Goal: Task Accomplishment & Management: Complete application form

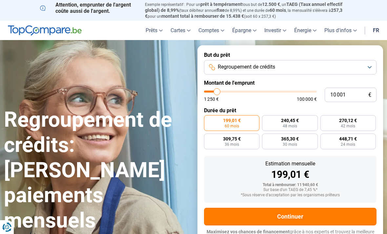
type input "10000"
radio input "true"
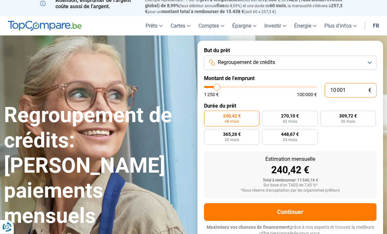
click at [345, 87] on input "10 001" at bounding box center [351, 90] width 52 height 14
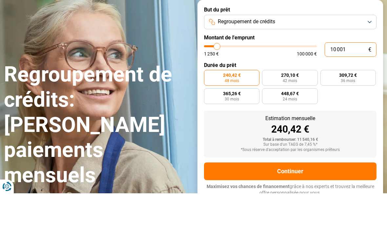
type input "1 000"
type input "1250"
type input "100"
type input "1250"
type input "10"
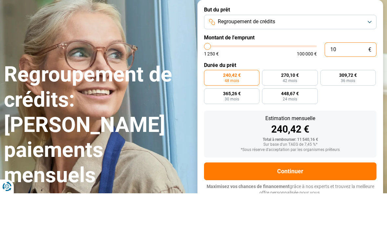
type input "1250"
type input "1"
type input "1250"
type input "0"
type input "1250"
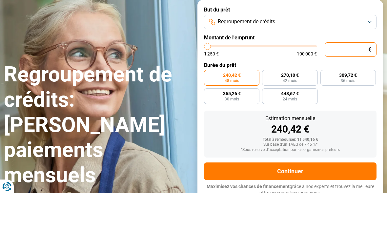
type input "3"
type input "1250"
type input "30"
type input "1250"
type input "300"
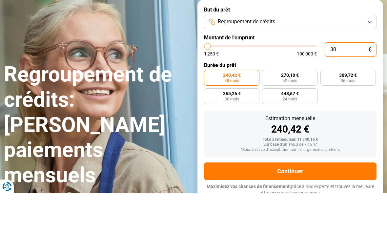
type input "1250"
type input "3 000"
type input "3000"
type input "30 000"
type input "30000"
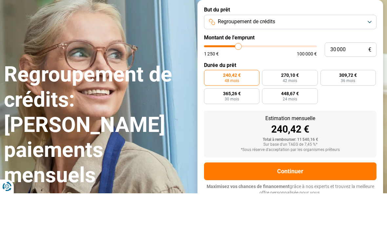
scroll to position [45, 0]
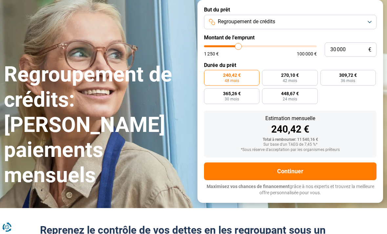
radio input "false"
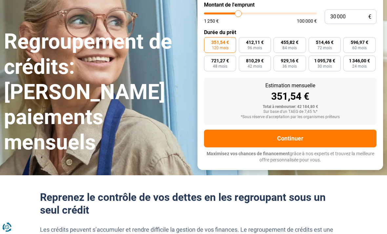
scroll to position [99, 0]
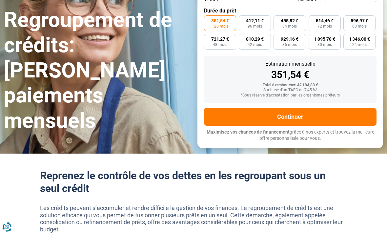
click at [299, 115] on button "Continuer" at bounding box center [290, 117] width 173 height 18
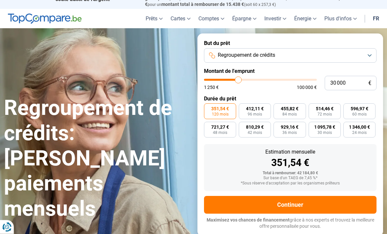
scroll to position [0, 0]
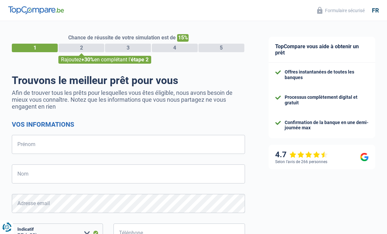
select select "32"
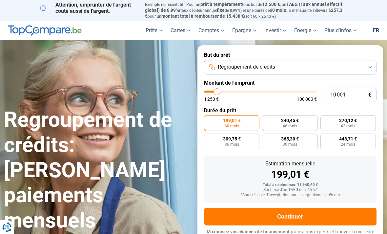
type input "10000"
radio input "true"
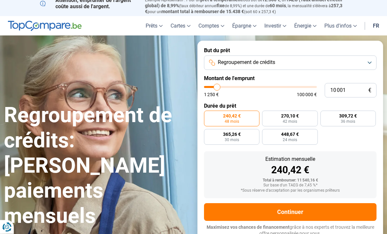
scroll to position [5, 0]
type input "12 500"
type input "12500"
type input "12 750"
type input "12750"
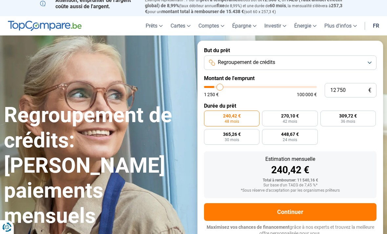
type input "13 500"
type input "13500"
type input "14 250"
type input "14250"
type input "15 250"
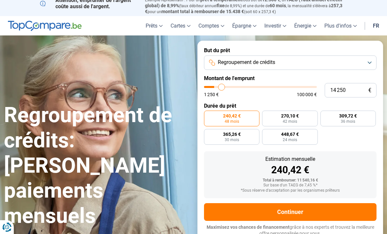
type input "15250"
type input "16 500"
type input "16500"
type input "18 250"
type input "18250"
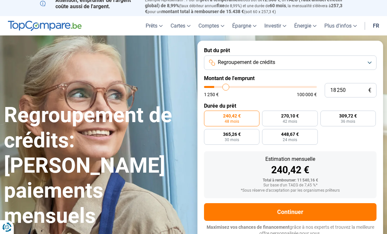
type input "19 750"
type input "19750"
type input "21 750"
type input "21750"
type input "23 500"
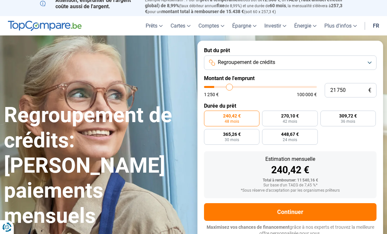
type input "23500"
type input "25 500"
type input "25500"
type input "27 250"
type input "27250"
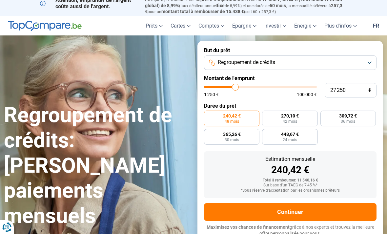
type input "29 500"
type input "29500"
type input "31 500"
type input "31500"
type input "34 000"
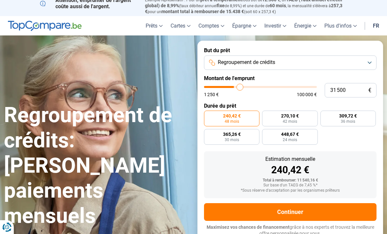
type input "34000"
type input "36 250"
type input "36250"
type input "38 000"
type input "38000"
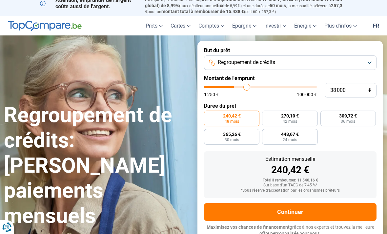
type input "39 750"
type input "39750"
type input "41 500"
type input "41500"
type input "43 000"
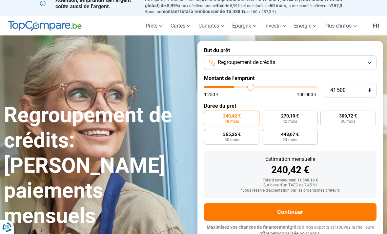
type input "43000"
type input "44 500"
type input "44500"
type input "46 250"
type input "46250"
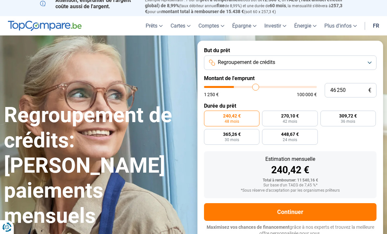
type input "47 500"
type input "47500"
type input "48 500"
type input "48500"
type input "49 000"
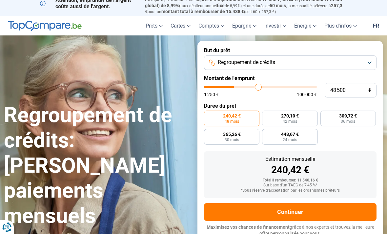
type input "49000"
type input "49 750"
type input "49750"
type input "50 250"
type input "50250"
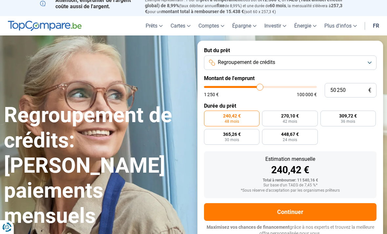
type input "51 000"
type input "51000"
type input "51 500"
type input "51500"
type input "51 750"
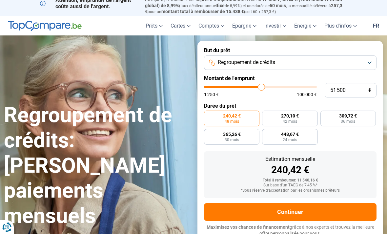
type input "51750"
type input "52 500"
type input "52500"
type input "52 750"
type input "52750"
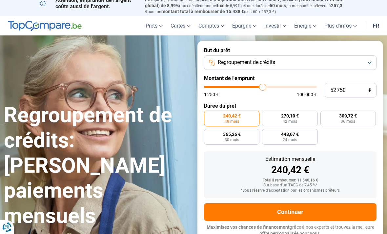
type input "53 000"
type input "53000"
type input "53 250"
type input "53250"
type input "53 750"
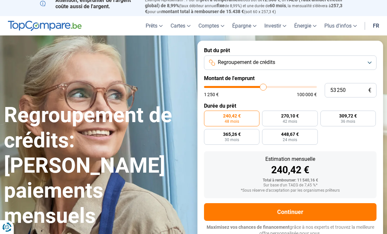
type input "53750"
type input "54 000"
type input "54000"
type input "54 250"
type input "54250"
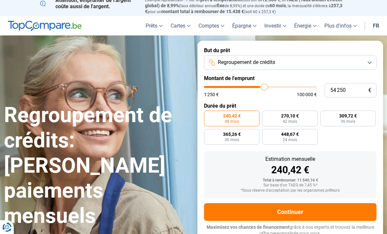
type input "54 500"
type input "54500"
type input "55 000"
type input "55000"
type input "55 250"
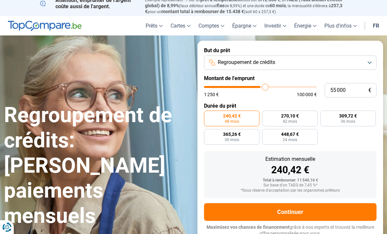
type input "55250"
type input "55 750"
type input "55750"
type input "56 250"
type input "56250"
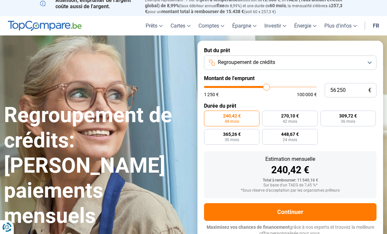
type input "56 500"
type input "56500"
radio input "false"
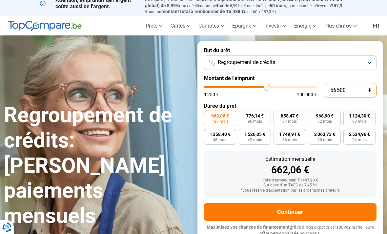
click at [349, 88] on input "56 500" at bounding box center [351, 90] width 52 height 14
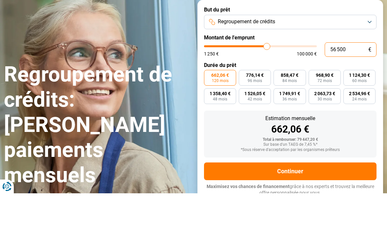
type input "5 650"
type input "5750"
type input "565"
type input "1250"
type input "56"
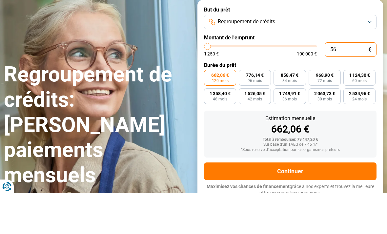
type input "1250"
type input "5"
type input "1250"
type input "0"
type input "1250"
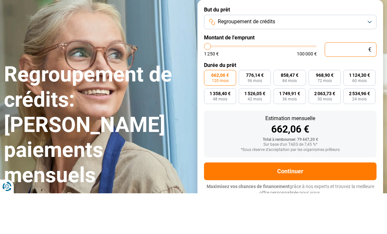
type input "3"
type input "1250"
type input "30"
type input "1250"
type input "300"
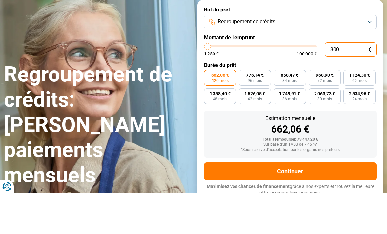
type input "1250"
type input "3 000"
type input "3000"
type input "30 000"
type input "30000"
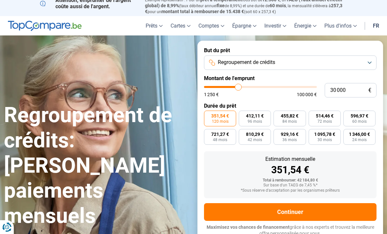
click at [293, 209] on button "Continuer" at bounding box center [290, 212] width 173 height 18
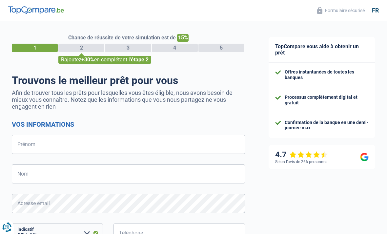
select select "32"
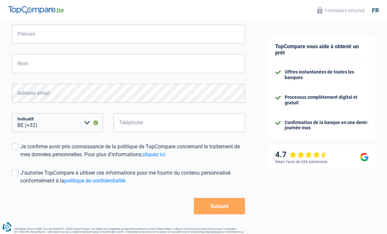
scroll to position [112, 0]
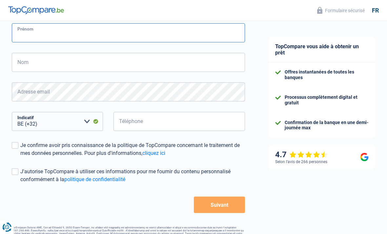
click at [39, 37] on input "Prénom" at bounding box center [128, 32] width 233 height 19
type input "Jonathan"
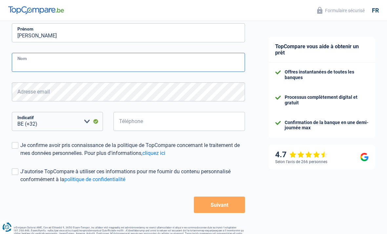
click at [22, 60] on input "Nom" at bounding box center [128, 62] width 233 height 19
type input "Godeau"
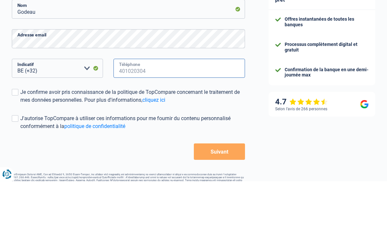
click at [182, 112] on input "Téléphone" at bounding box center [179, 121] width 132 height 19
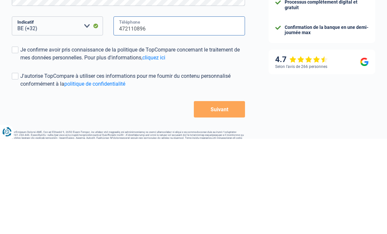
type input "472110896"
click at [20, 141] on label "Je confirme avoir pris connaissance de la politique de TopCompare concernant le…" at bounding box center [128, 149] width 233 height 16
click at [20, 157] on input "Je confirme avoir pris connaissance de la politique de TopCompare concernant le…" at bounding box center [20, 157] width 0 height 0
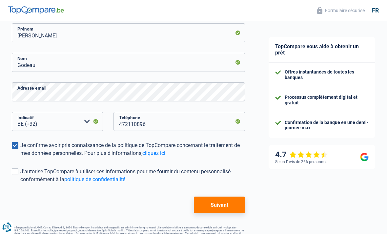
click at [13, 171] on span at bounding box center [15, 171] width 7 height 7
click at [20, 183] on input "J'autorise TopCompare à utiliser ces informations pour me fournir du contenu pe…" at bounding box center [20, 183] width 0 height 0
click at [227, 207] on button "Suivant" at bounding box center [219, 204] width 51 height 16
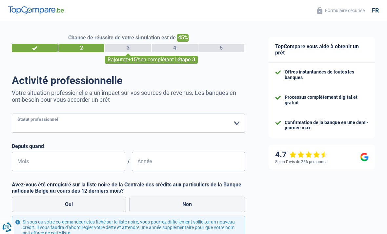
click at [38, 120] on select "Ouvrier Employé privé Employé public Invalide Indépendant Pensionné Chômeur Mut…" at bounding box center [128, 122] width 233 height 19
select select "independent"
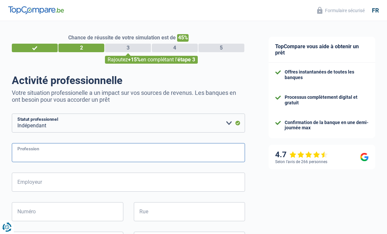
click at [151, 153] on input "Profession" at bounding box center [128, 152] width 233 height 19
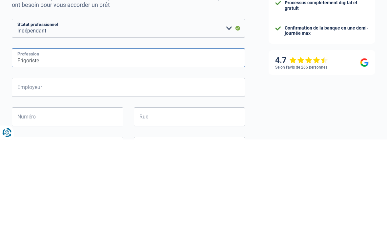
type input "Frigoriste"
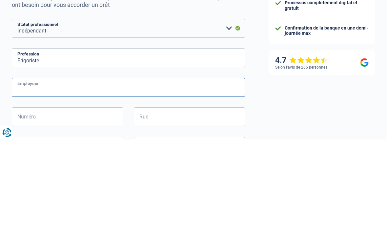
click at [164, 173] on input "Employeur" at bounding box center [128, 182] width 233 height 19
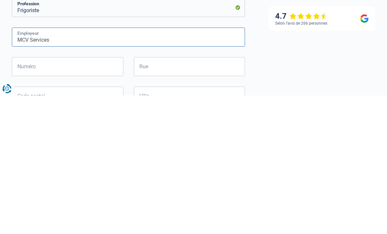
scroll to position [9, 0]
type input "MCV Services"
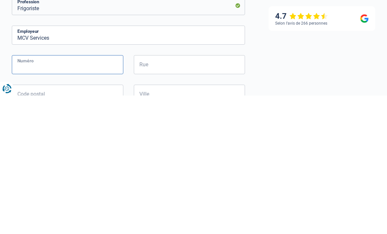
click at [107, 194] on input "Numéro" at bounding box center [68, 203] width 112 height 19
type input "10"
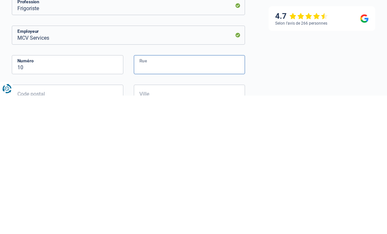
click at [187, 194] on input "Rue" at bounding box center [190, 203] width 112 height 19
type input "Parc industriel"
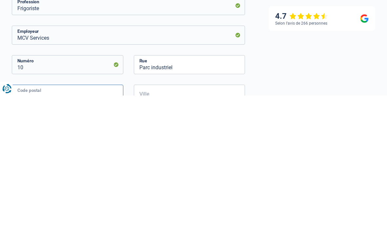
click at [41, 223] on input "Code postal" at bounding box center [68, 232] width 112 height 19
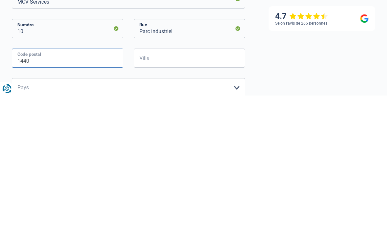
type input "1440"
click at [187, 187] on input "Ville" at bounding box center [190, 196] width 112 height 19
type input "Braine-le-chateau"
click at [196, 216] on select "Belgique Luxembourg Veuillez sélectionner une option" at bounding box center [128, 225] width 233 height 19
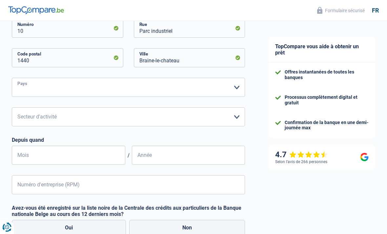
select select "BE"
click at [41, 118] on select "Agriculture/Pêche Industrie Horeca Courier/Fitness/Taxi Construction Banques/As…" at bounding box center [128, 116] width 233 height 19
select select "construction"
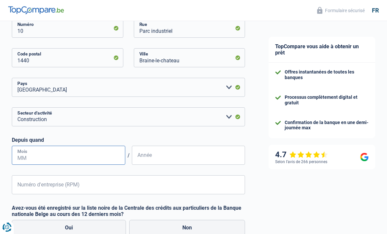
click at [101, 153] on input "Mois" at bounding box center [68, 155] width 113 height 19
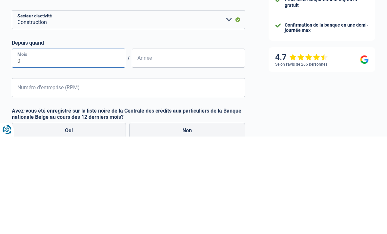
type input "09"
type input "2"
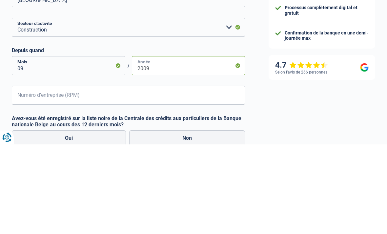
type input "2009"
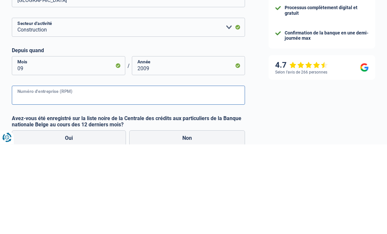
click at [198, 175] on input "Numéro d'entreprise (RPM)" at bounding box center [128, 184] width 233 height 19
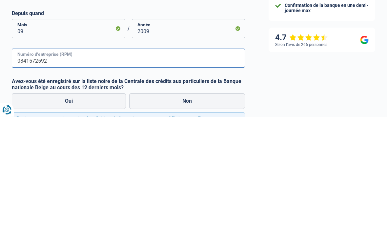
type input "0841572592"
click at [196, 211] on label "Non" at bounding box center [187, 219] width 116 height 16
click at [196, 211] on input "Non" at bounding box center [187, 219] width 116 height 16
radio input "true"
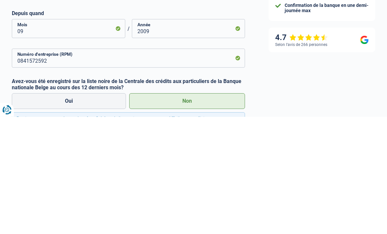
scroll to position [261, 0]
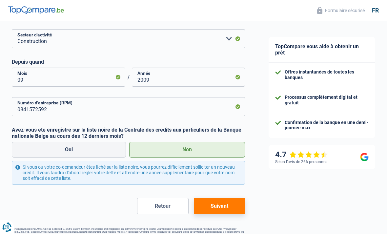
click at [224, 206] on button "Suivant" at bounding box center [219, 206] width 51 height 16
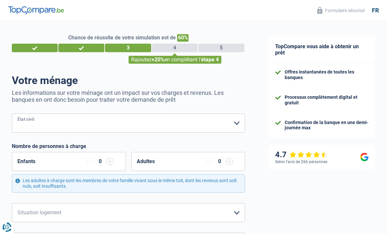
click at [39, 121] on select "Célibataire Marié(e) Cohabitant(e) légal(e) Divorcé(e) Veuf(ve) Séparé (de fait…" at bounding box center [128, 122] width 233 height 19
select select "cohabitation"
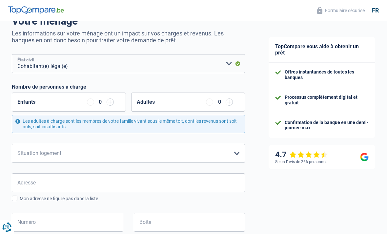
scroll to position [60, 0]
click at [113, 99] on input "button" at bounding box center [110, 101] width 7 height 7
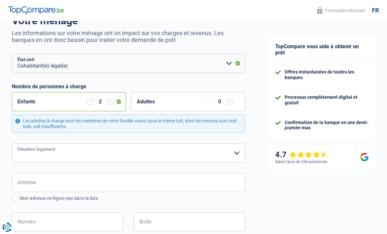
click at [162, 153] on select "Locataire Propriétaire avec prêt hypothécaire Propriétaire sans prêt hypothécai…" at bounding box center [128, 152] width 233 height 19
select select "ownerWithMortgage"
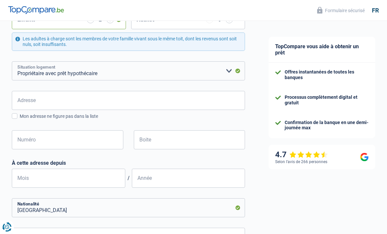
scroll to position [151, 0]
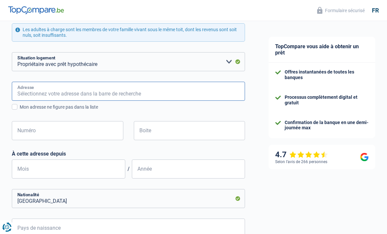
click at [35, 99] on input "Adresse" at bounding box center [128, 91] width 233 height 19
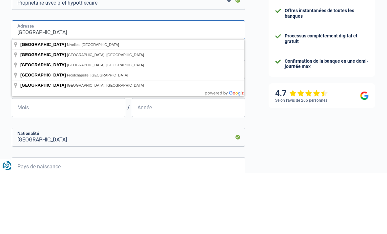
type input "Rue du Bosquet"
click at [255, 71] on div "Chance de réussite de votre simulation est de 60% 1 2 3 4 5 Rajoutez +20% en co…" at bounding box center [128, 114] width 257 height 495
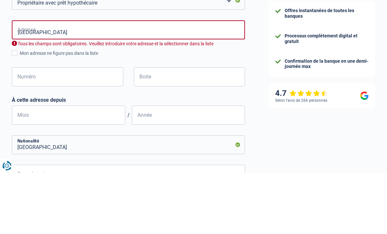
scroll to position [212, 0]
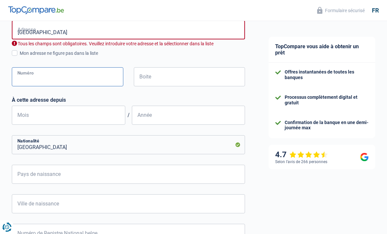
click at [97, 75] on input "Numéro" at bounding box center [68, 76] width 112 height 19
type input "19"
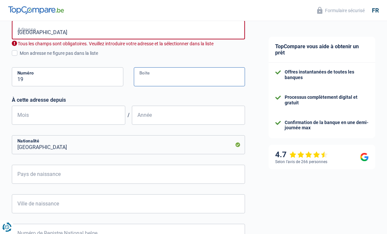
click at [187, 77] on input "Boite" at bounding box center [190, 76] width 112 height 19
type input "1"
type input "a"
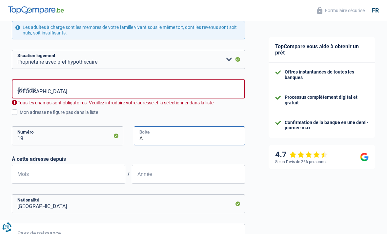
scroll to position [153, 0]
type input "A"
click at [139, 92] on input "Rue du Bosquet" at bounding box center [128, 89] width 233 height 19
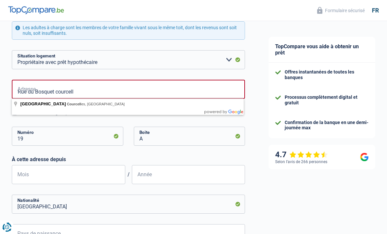
type input "Rue du Bosquet, Courcelles, Belgique"
select select "BE"
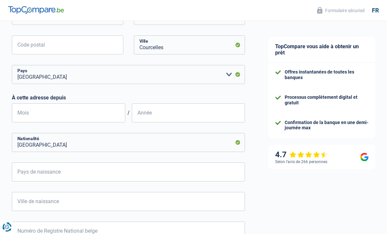
scroll to position [264, 0]
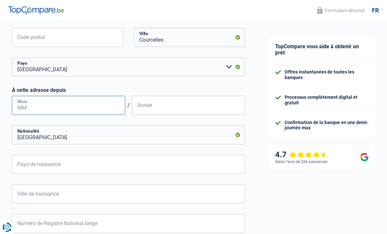
click at [101, 105] on input "Mois" at bounding box center [68, 105] width 113 height 19
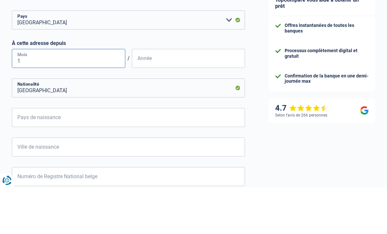
type input "10"
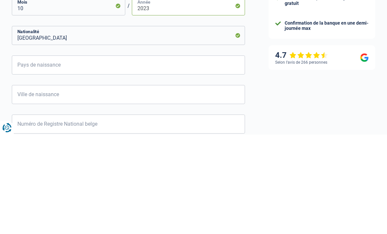
type input "2023"
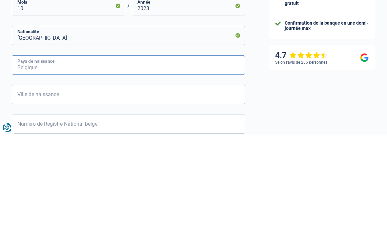
click at [193, 155] on input "Pays de naissance" at bounding box center [128, 164] width 233 height 19
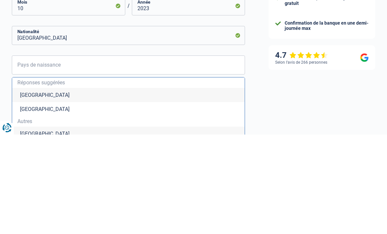
click at [123, 187] on li "Belgique" at bounding box center [128, 194] width 233 height 14
type input "Belgique"
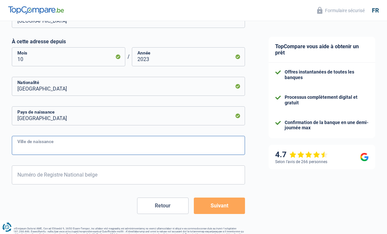
click at [100, 148] on input "Ville de naissance" at bounding box center [128, 145] width 233 height 19
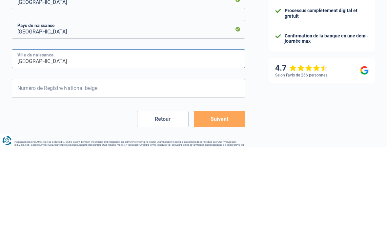
type input "Bruxelles"
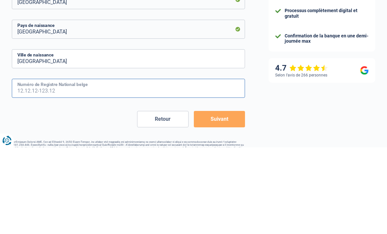
click at [124, 165] on input "Numéro de Registre National belge" at bounding box center [128, 174] width 233 height 19
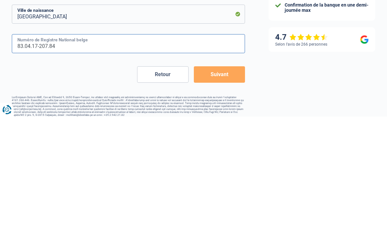
type input "83.04.17-207.84"
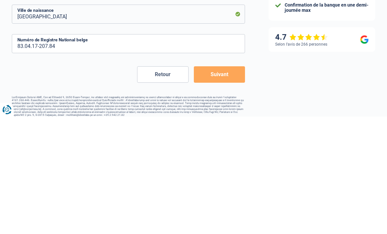
click at [226, 184] on button "Suivant" at bounding box center [219, 192] width 51 height 16
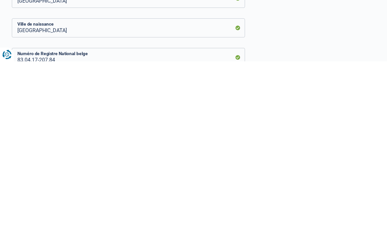
scroll to position [269, 0]
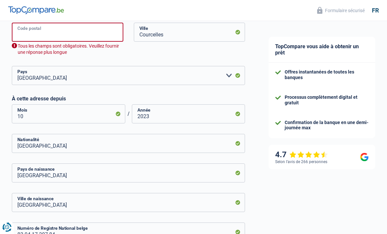
click at [107, 31] on input "Code postal" at bounding box center [68, 32] width 112 height 19
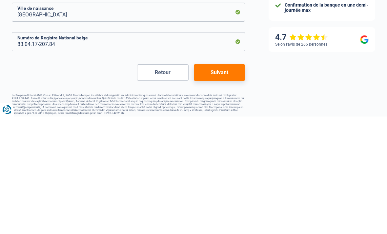
scroll to position [333, 0]
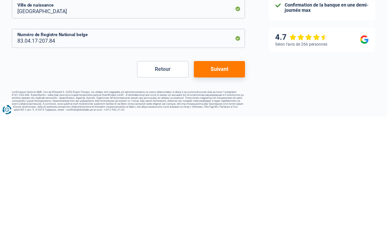
type input "6181"
click at [224, 178] on button "Suivant" at bounding box center [219, 186] width 51 height 16
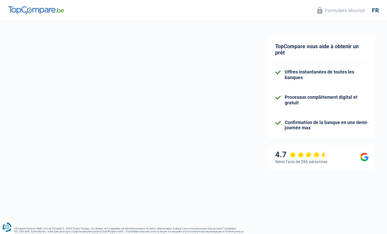
select select "familyAllowances"
select select "netSalary"
select select "mortgage"
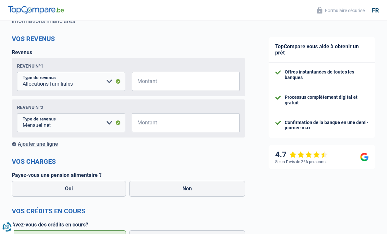
scroll to position [79, 0]
click at [188, 122] on input "Montant" at bounding box center [190, 122] width 100 height 19
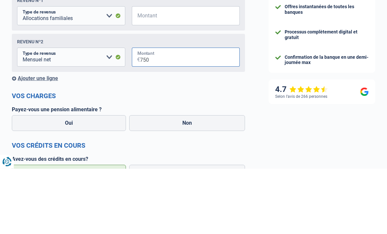
type input "7.500"
click at [20, 141] on div "Ajouter une ligne" at bounding box center [128, 144] width 233 height 6
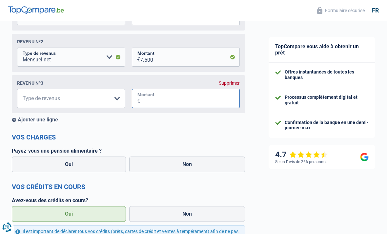
click at [170, 104] on input "Montant" at bounding box center [190, 98] width 100 height 19
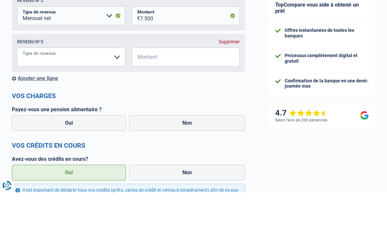
click at [97, 89] on select "Allocation d'handicap Allocations chômage Allocations familiales Chèques repas …" at bounding box center [71, 98] width 108 height 19
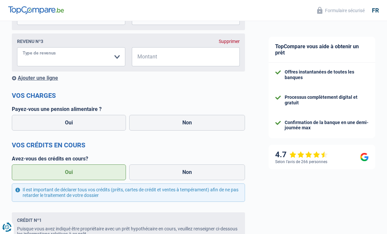
select select "other"
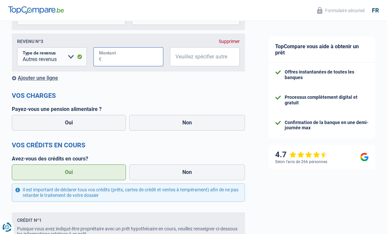
click at [128, 56] on input "Montant" at bounding box center [133, 56] width 62 height 19
type input "1.000"
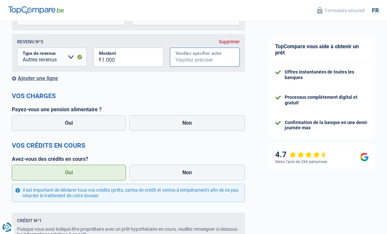
click at [205, 61] on input "Veuillez spécifier autre" at bounding box center [205, 57] width 70 height 19
type input "Activité complémentaire"
click at [29, 80] on div "Ajouter une ligne" at bounding box center [128, 78] width 233 height 6
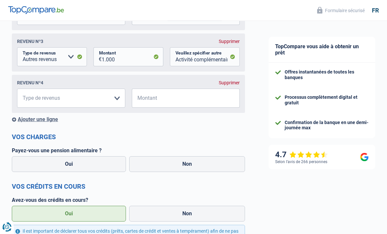
scroll to position [186, 0]
click at [91, 99] on select "Allocation d'handicap Allocations chômage Allocations familiales Chèques repas …" at bounding box center [71, 98] width 108 height 19
select select "rentalIncome"
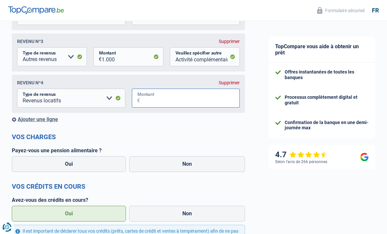
click at [173, 105] on input "Montant" at bounding box center [190, 98] width 100 height 19
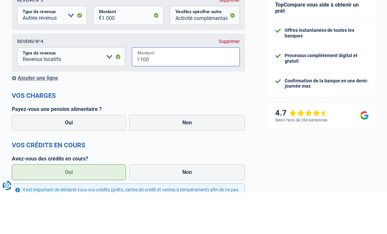
type input "1.000"
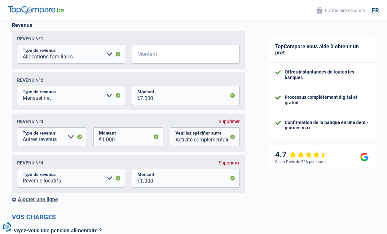
scroll to position [106, 0]
click at [182, 58] on input "Montant" at bounding box center [190, 54] width 100 height 19
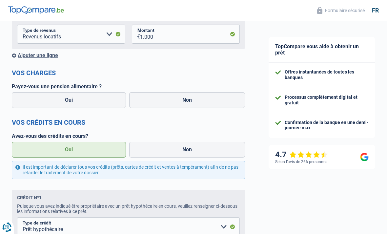
scroll to position [261, 0]
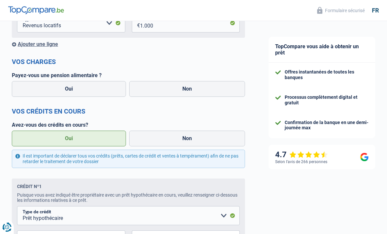
type input "250"
click at [199, 90] on label "Non" at bounding box center [187, 89] width 116 height 16
click at [199, 90] on input "Non" at bounding box center [187, 89] width 116 height 16
radio input "true"
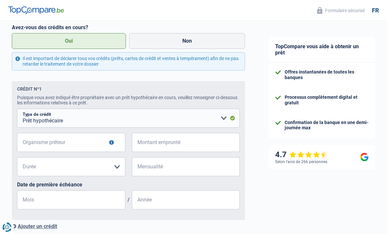
scroll to position [382, 0]
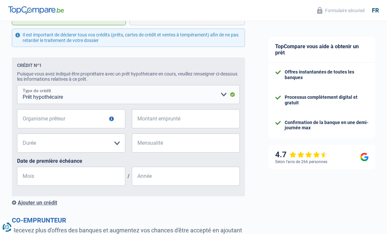
click at [218, 100] on select "Carte ou ouverture de crédit Prêt hypothécaire Vente à tempérament Prêt à tempé…" at bounding box center [128, 94] width 223 height 19
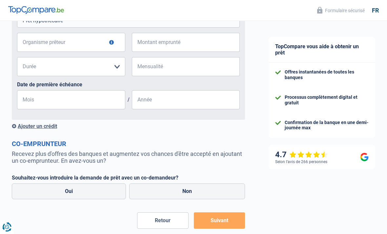
scroll to position [476, 0]
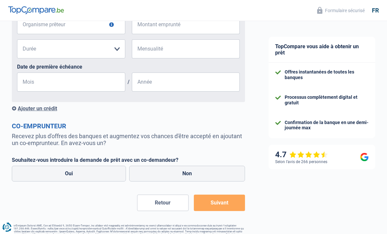
click at [200, 176] on label "Non" at bounding box center [187, 174] width 116 height 16
click at [200, 176] on input "Non" at bounding box center [187, 174] width 116 height 16
radio input "true"
